Goal: Information Seeking & Learning: Learn about a topic

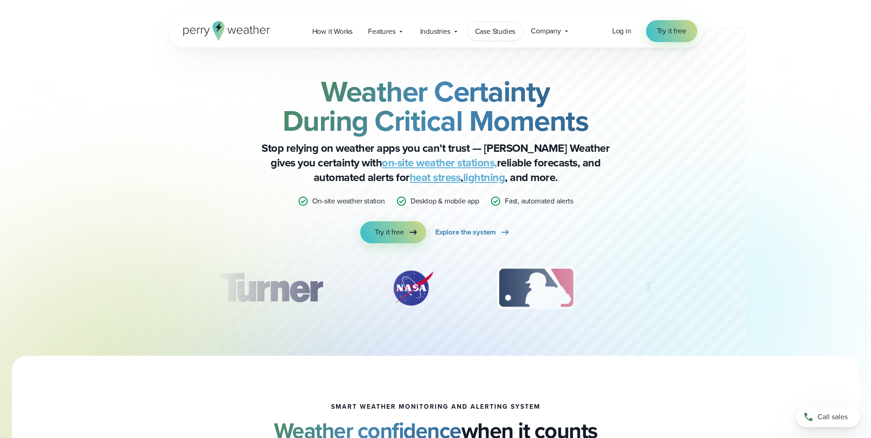
click at [486, 32] on span "Case Studies" at bounding box center [495, 31] width 41 height 11
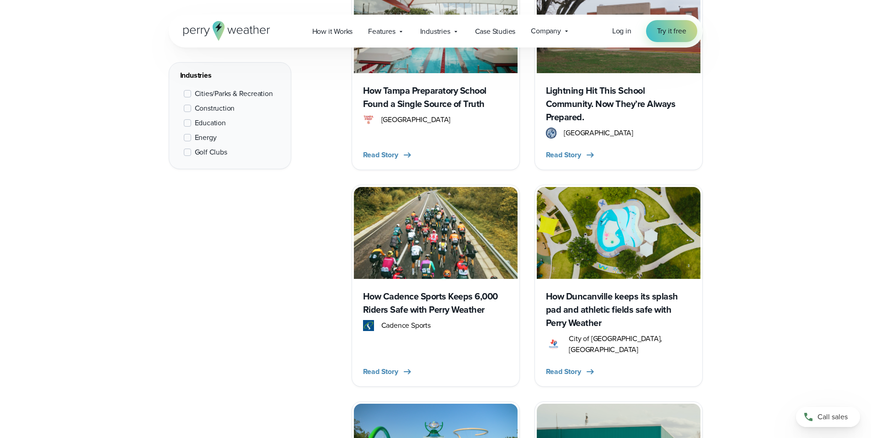
scroll to position [838, 0]
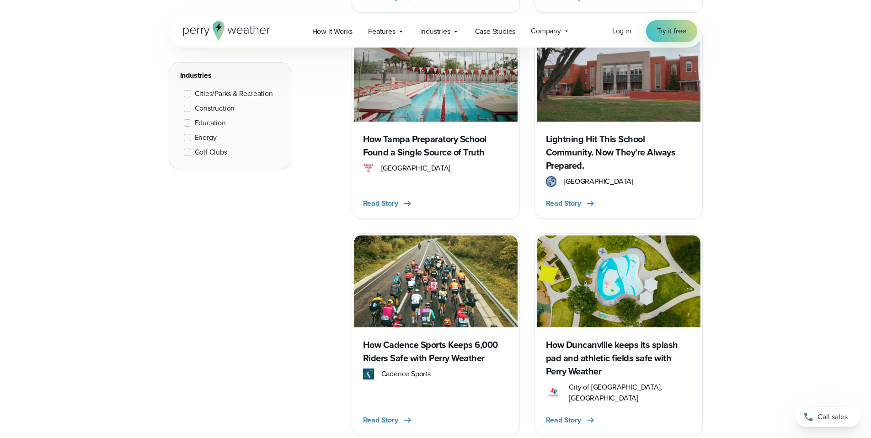
click at [266, 96] on span "Cities/Parks & Recreation" at bounding box center [234, 93] width 78 height 11
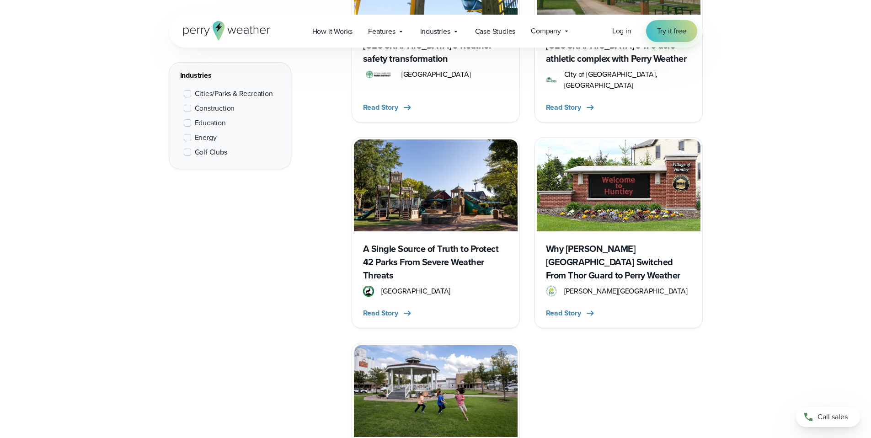
scroll to position [781, 0]
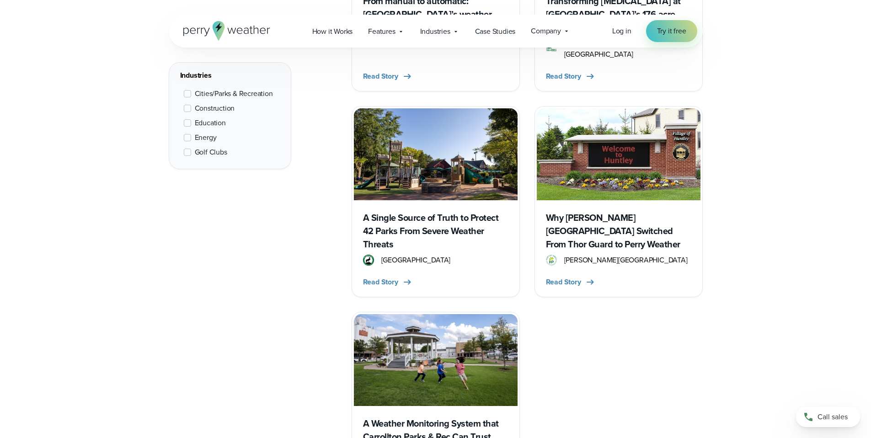
click at [457, 417] on h3 "A Weather Monitoring System that Carrollton Parks & Rec Can Trust" at bounding box center [435, 430] width 145 height 27
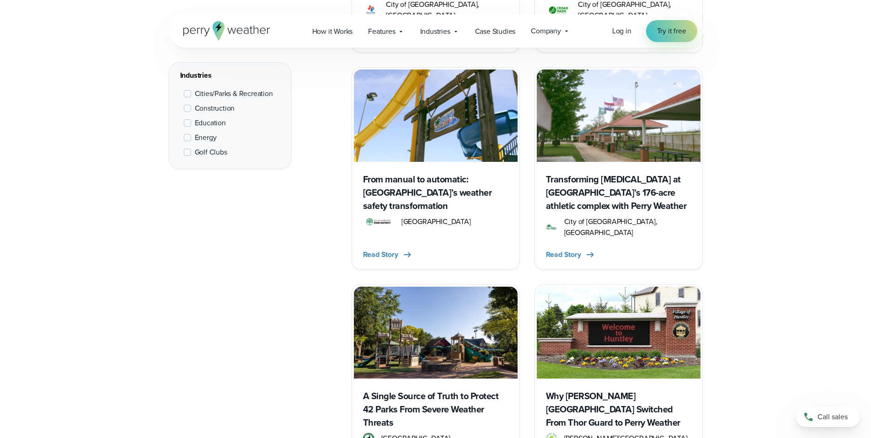
scroll to position [503, 0]
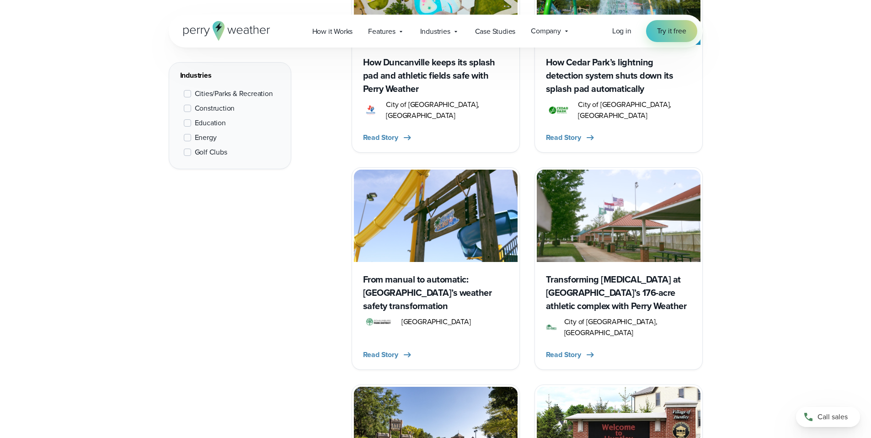
click at [595, 273] on h3 "Transforming [MEDICAL_DATA] at [GEOGRAPHIC_DATA]’s 176-acre athletic complex wi…" at bounding box center [618, 293] width 145 height 40
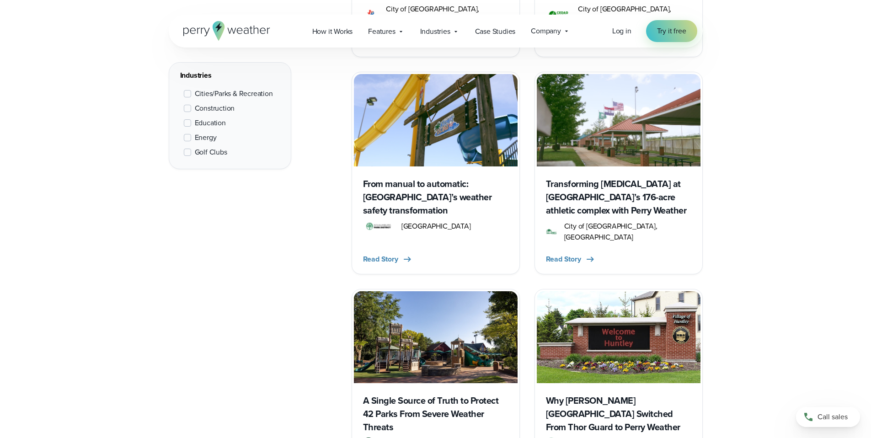
scroll to position [595, 0]
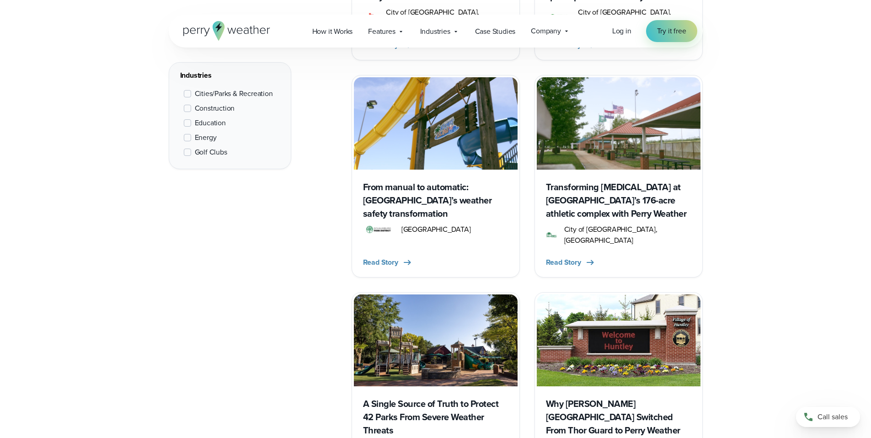
click at [431, 190] on h3 "From manual to automatic: [GEOGRAPHIC_DATA]’s weather safety transformation" at bounding box center [435, 201] width 145 height 40
